Goal: Information Seeking & Learning: Learn about a topic

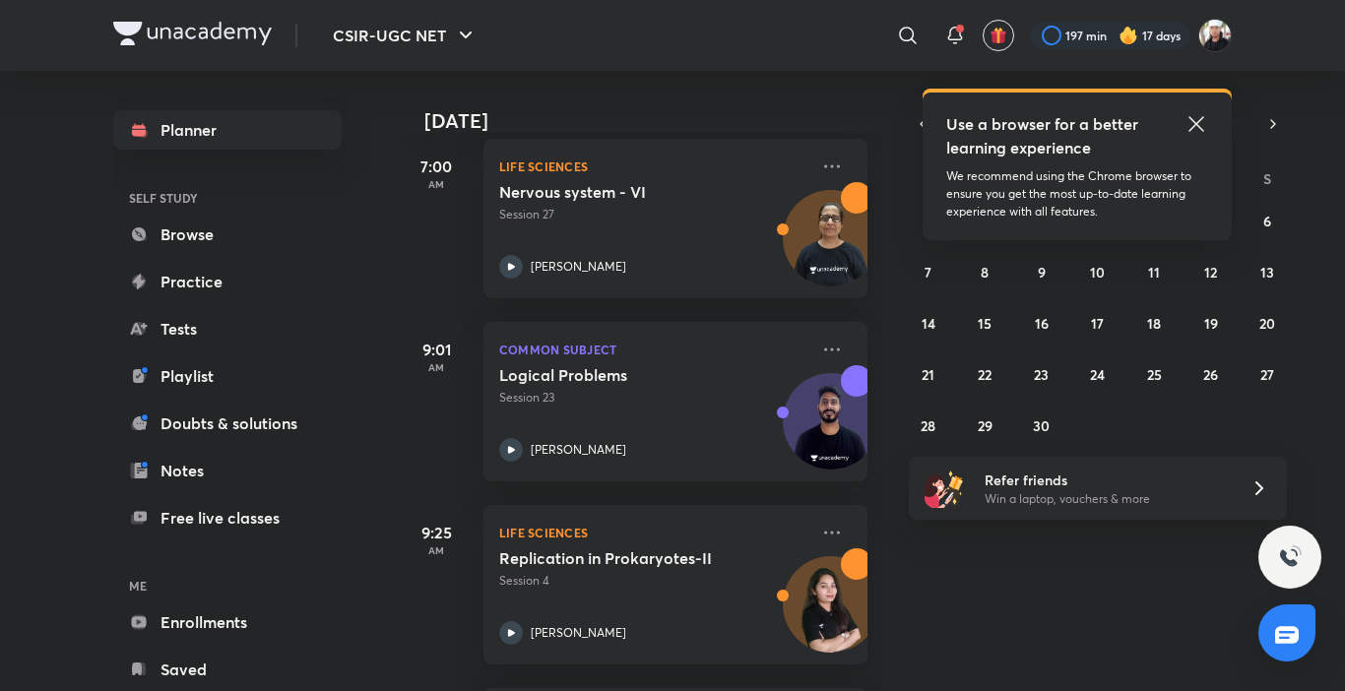
scroll to position [344, 0]
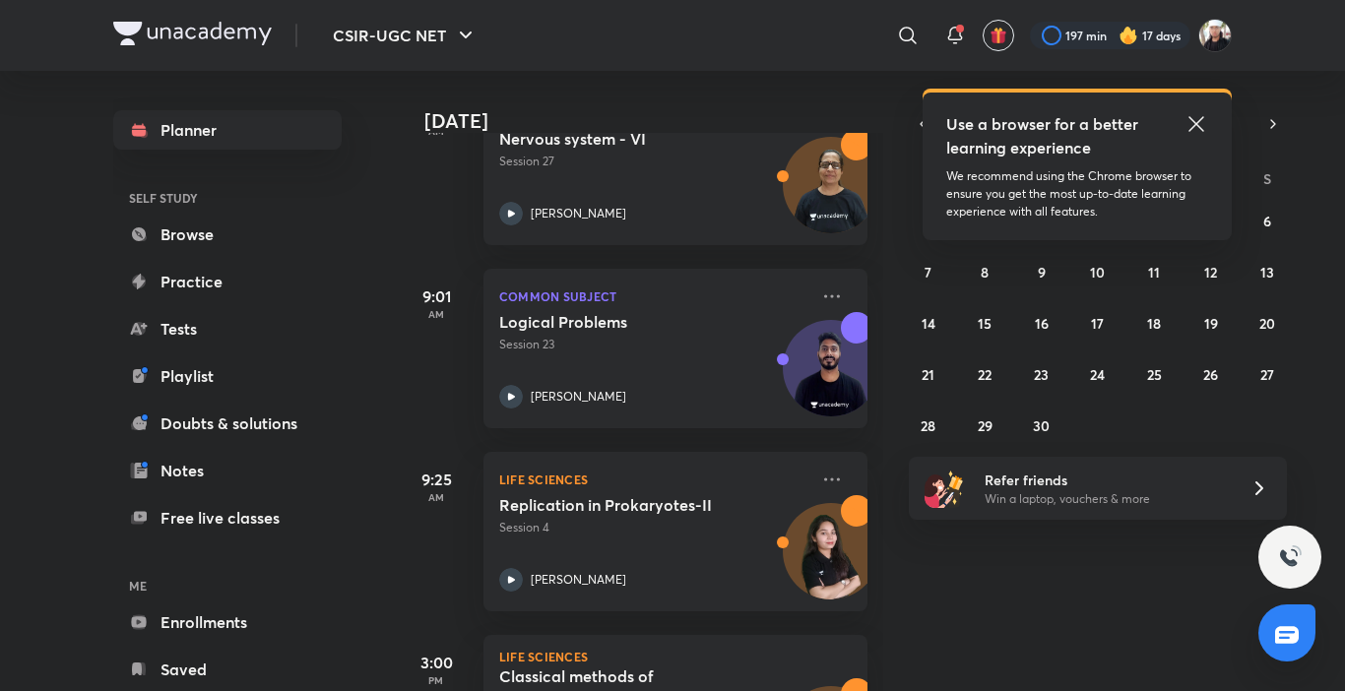
click at [874, 436] on div "[DATE] Good evening, [PERSON_NAME] You have 5 events [DATE] Give us your feedba…" at bounding box center [640, 381] width 486 height 620
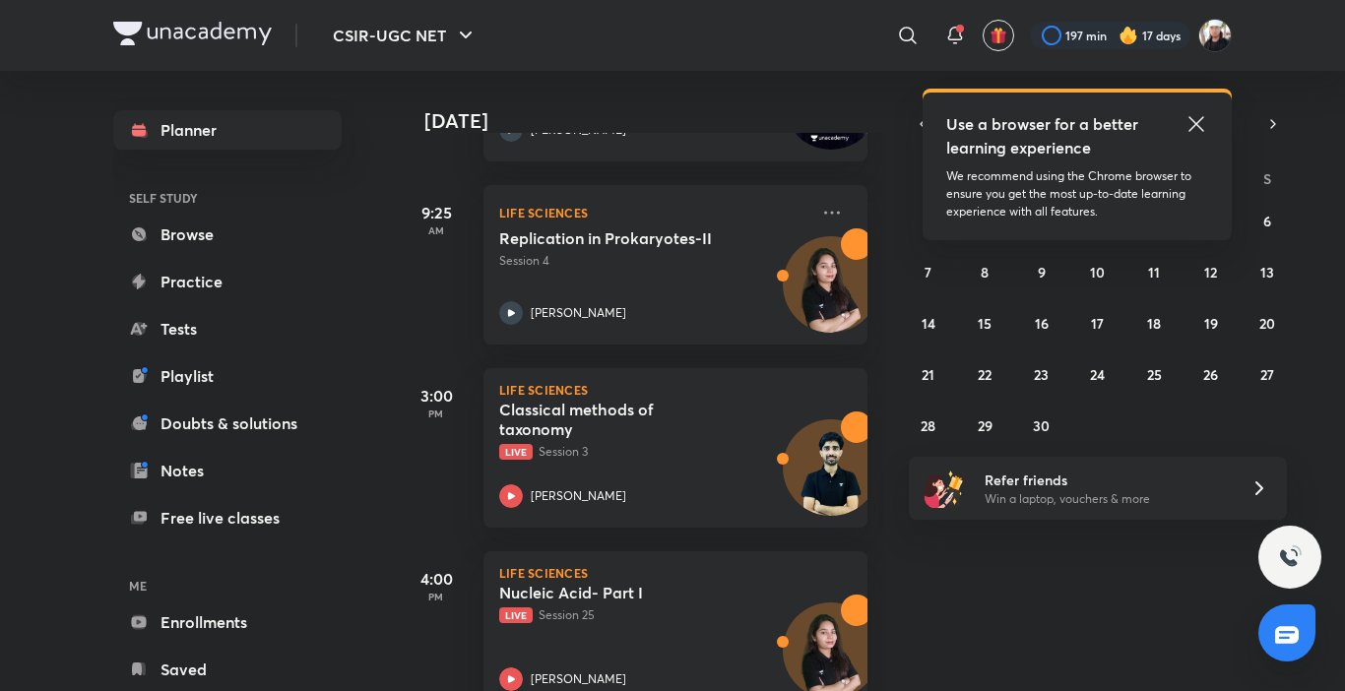
scroll to position [660, 0]
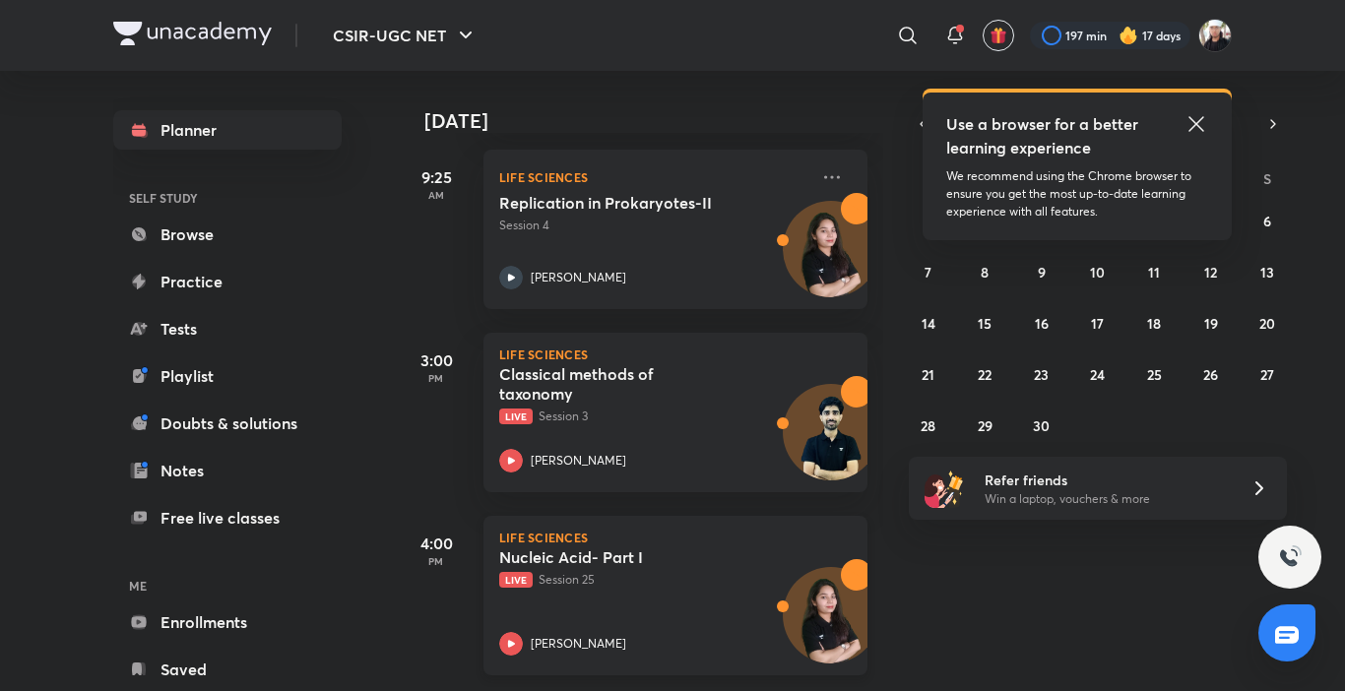
click at [514, 632] on icon at bounding box center [511, 644] width 24 height 24
